Goal: Book appointment/travel/reservation

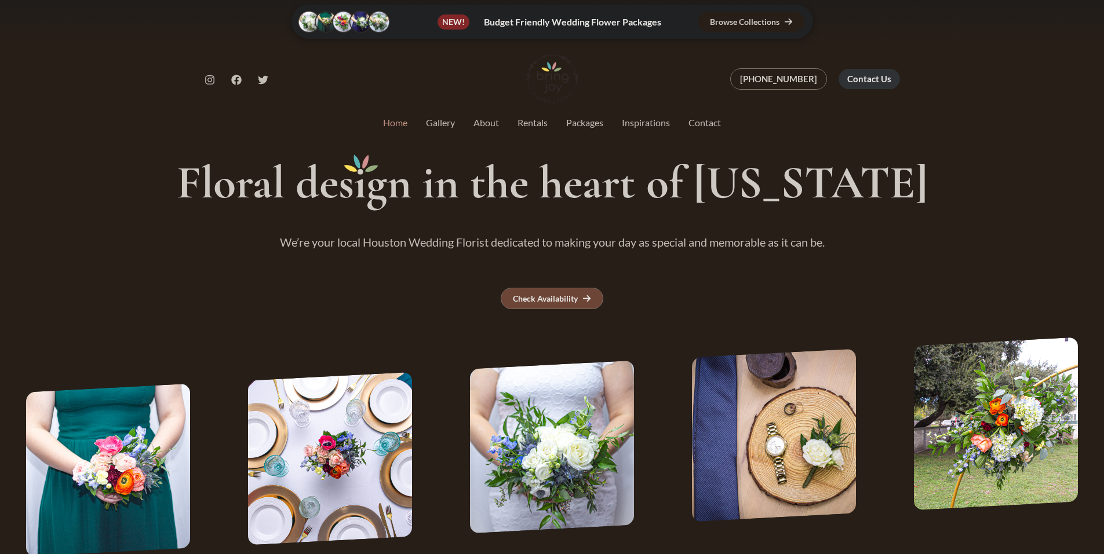
click at [574, 289] on link "Check Availability" at bounding box center [552, 298] width 103 height 21
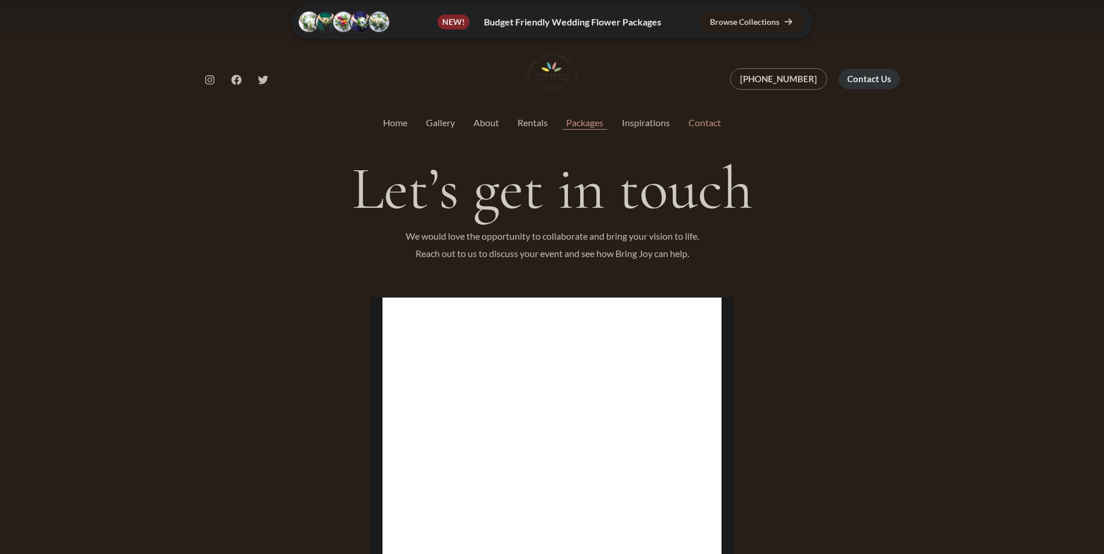
click at [585, 127] on link "Packages" at bounding box center [585, 123] width 56 height 14
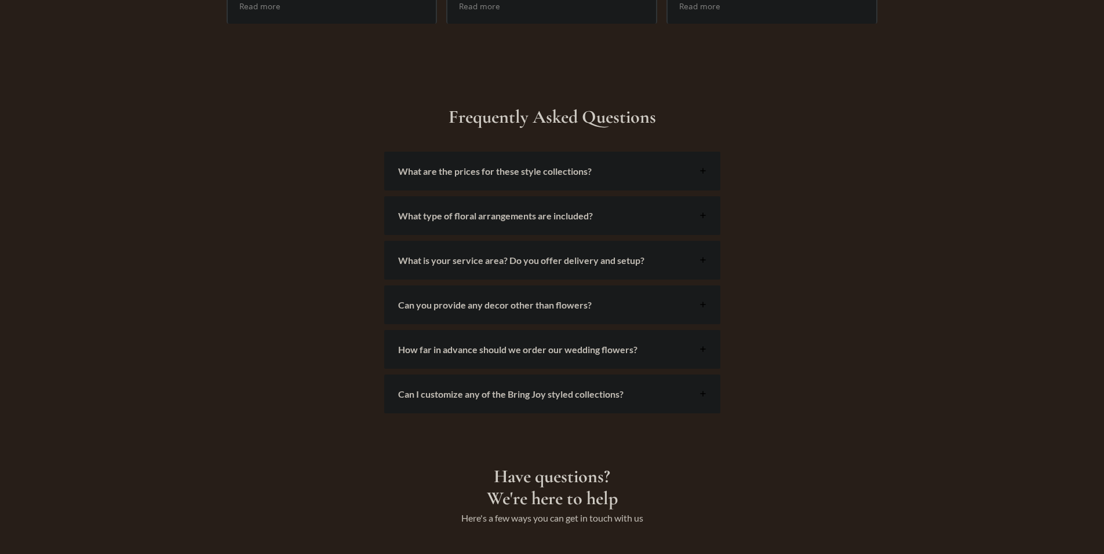
scroll to position [2607, 0]
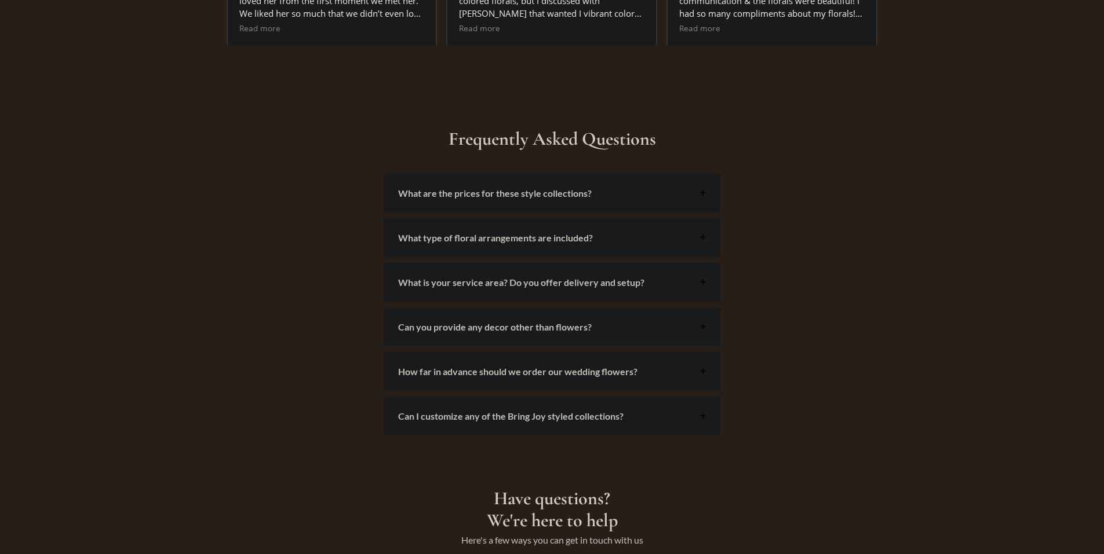
click at [691, 411] on span "Can I customize any of the Bring Joy styled collections?" at bounding box center [545, 416] width 295 height 11
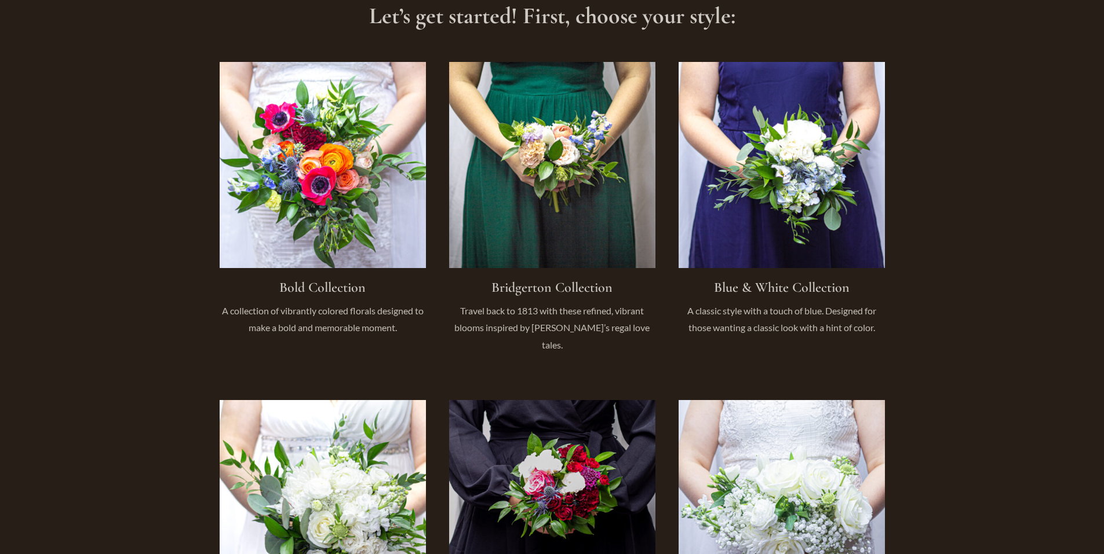
scroll to position [742, 0]
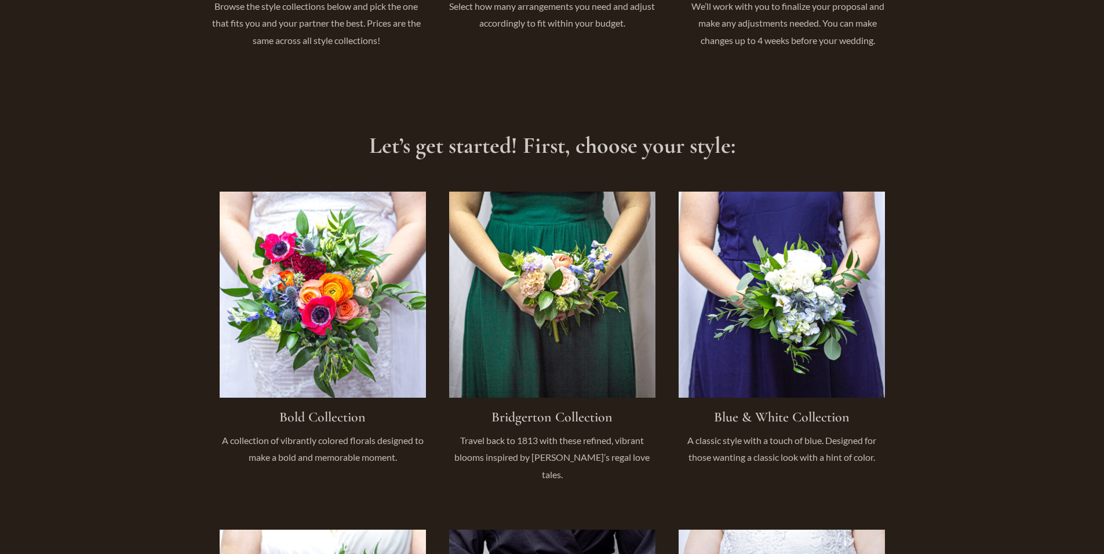
click at [346, 350] on link "Infobox Link" at bounding box center [323, 335] width 206 height 286
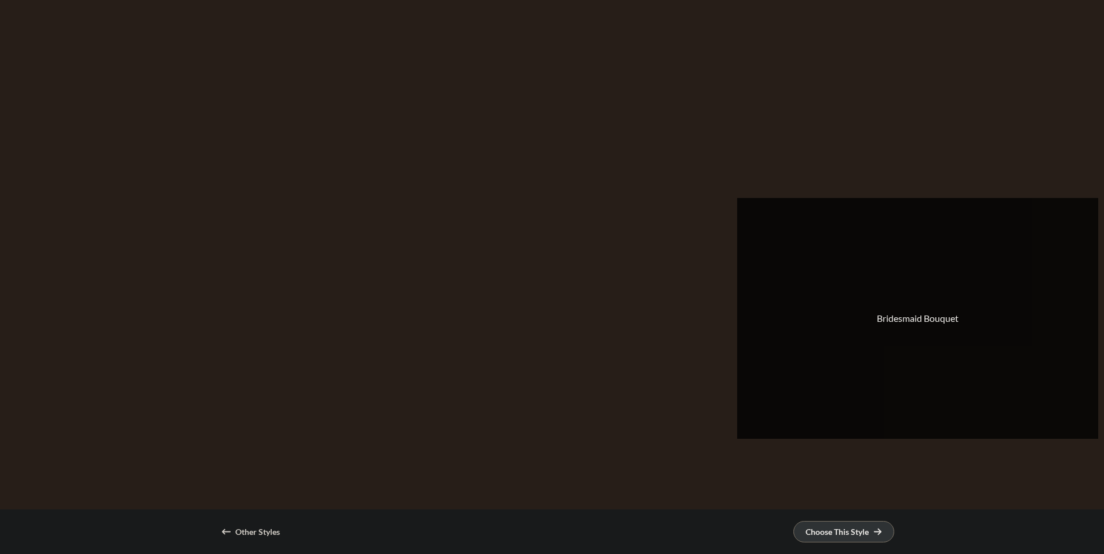
scroll to position [174, 0]
